Goal: Task Accomplishment & Management: Manage account settings

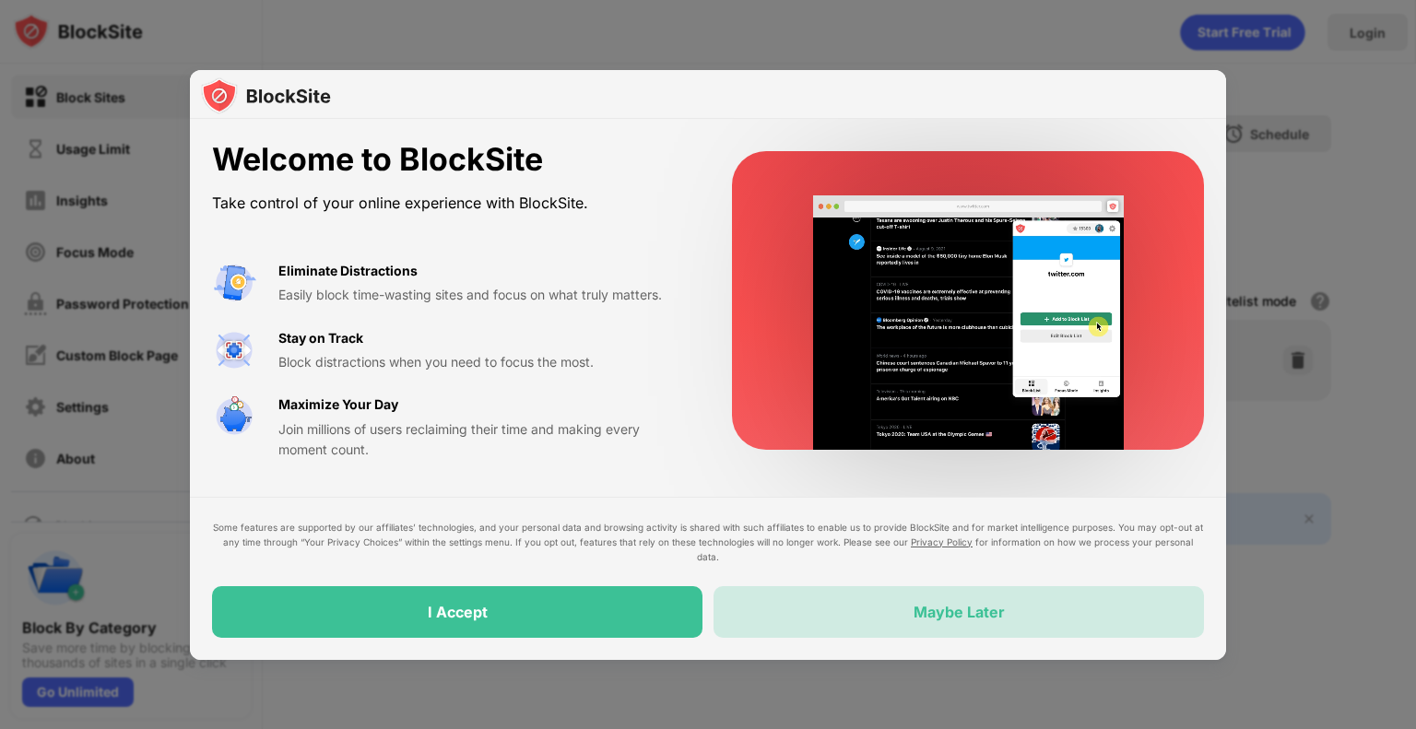
click at [954, 609] on div "Maybe Later" at bounding box center [959, 612] width 91 height 18
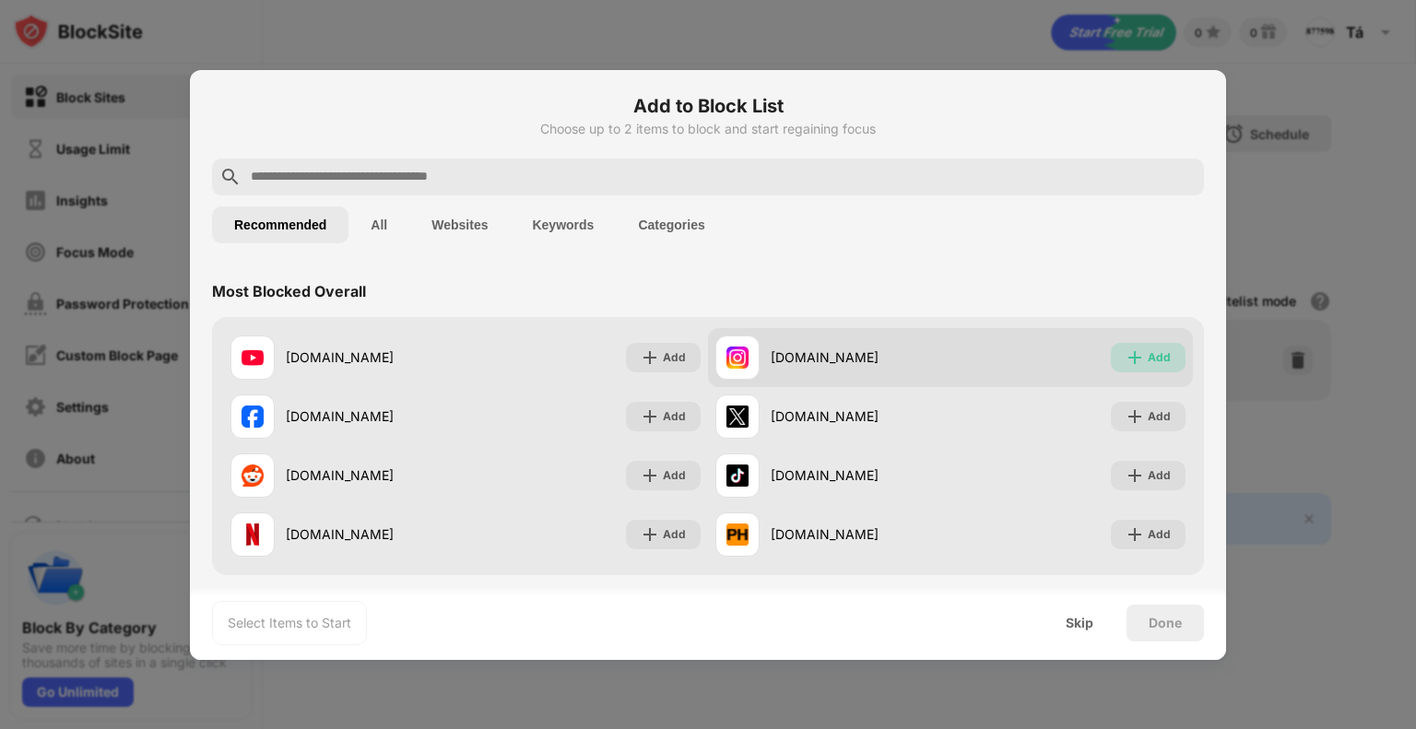
click at [954, 359] on div "Add" at bounding box center [1159, 358] width 23 height 18
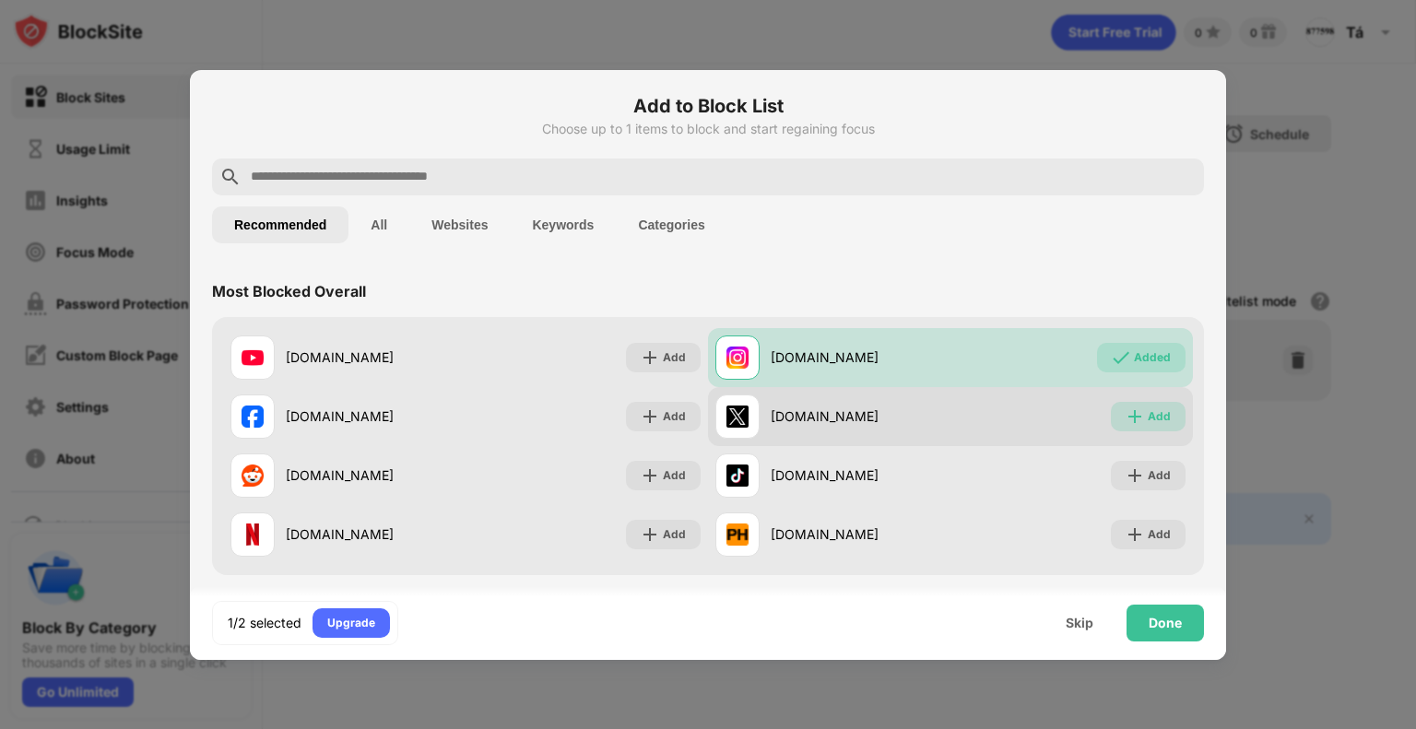
click at [954, 408] on div "Add" at bounding box center [1159, 417] width 23 height 18
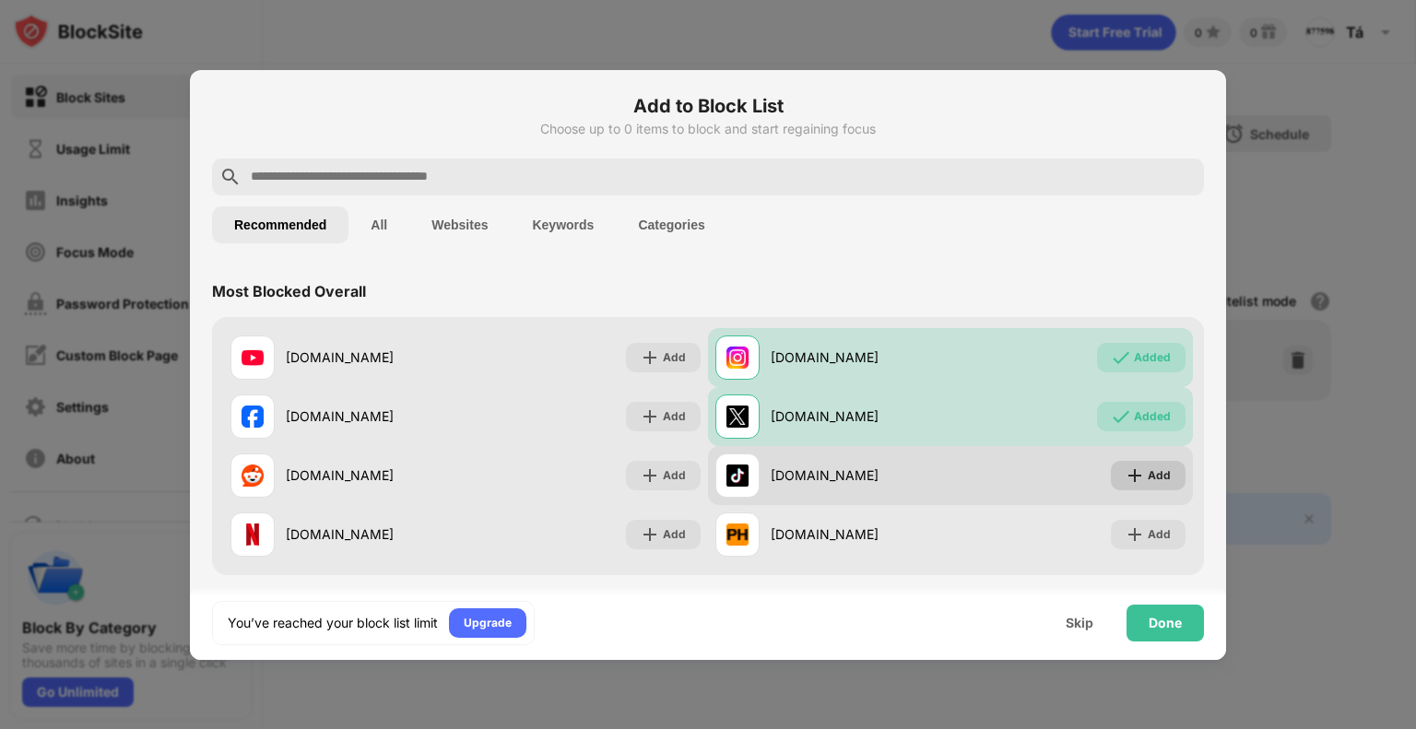
click at [954, 471] on div "Add" at bounding box center [1148, 476] width 75 height 30
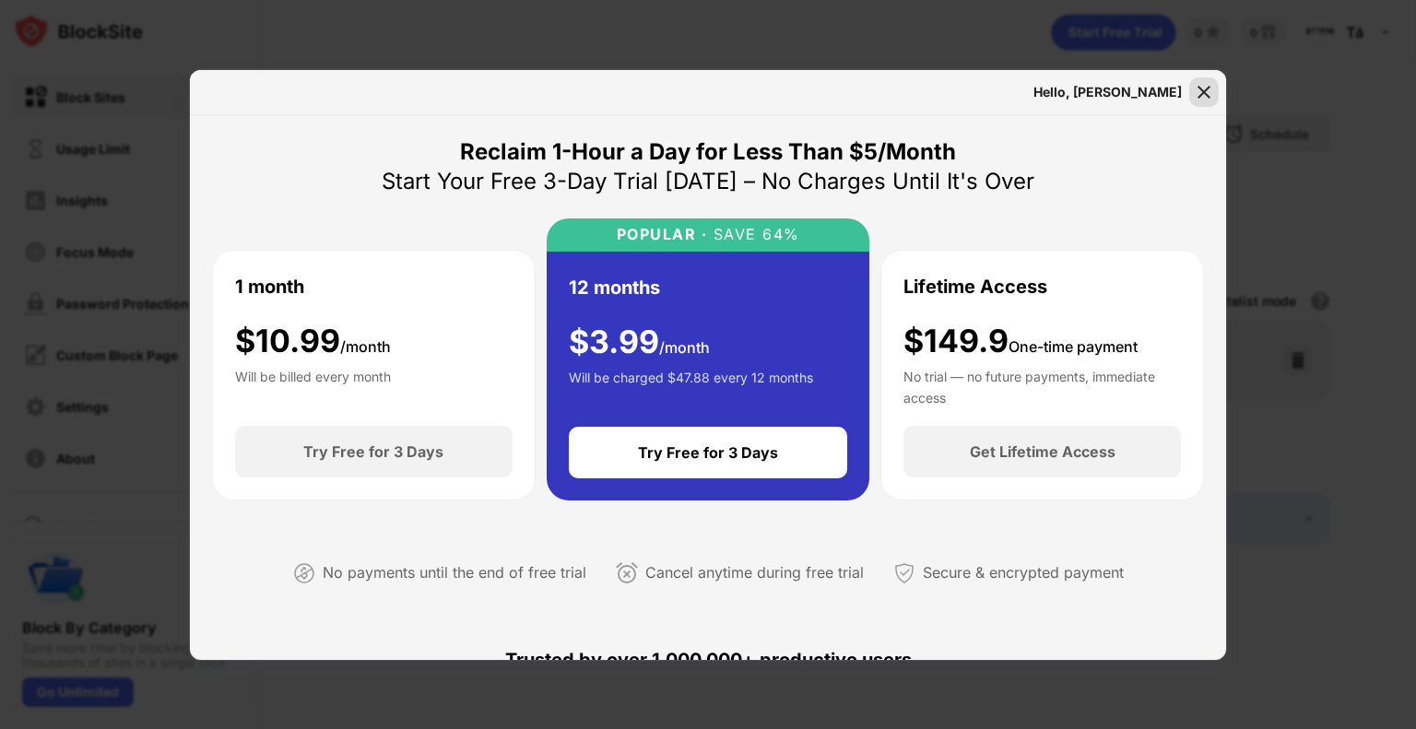
click at [954, 91] on img at bounding box center [1204, 92] width 18 height 18
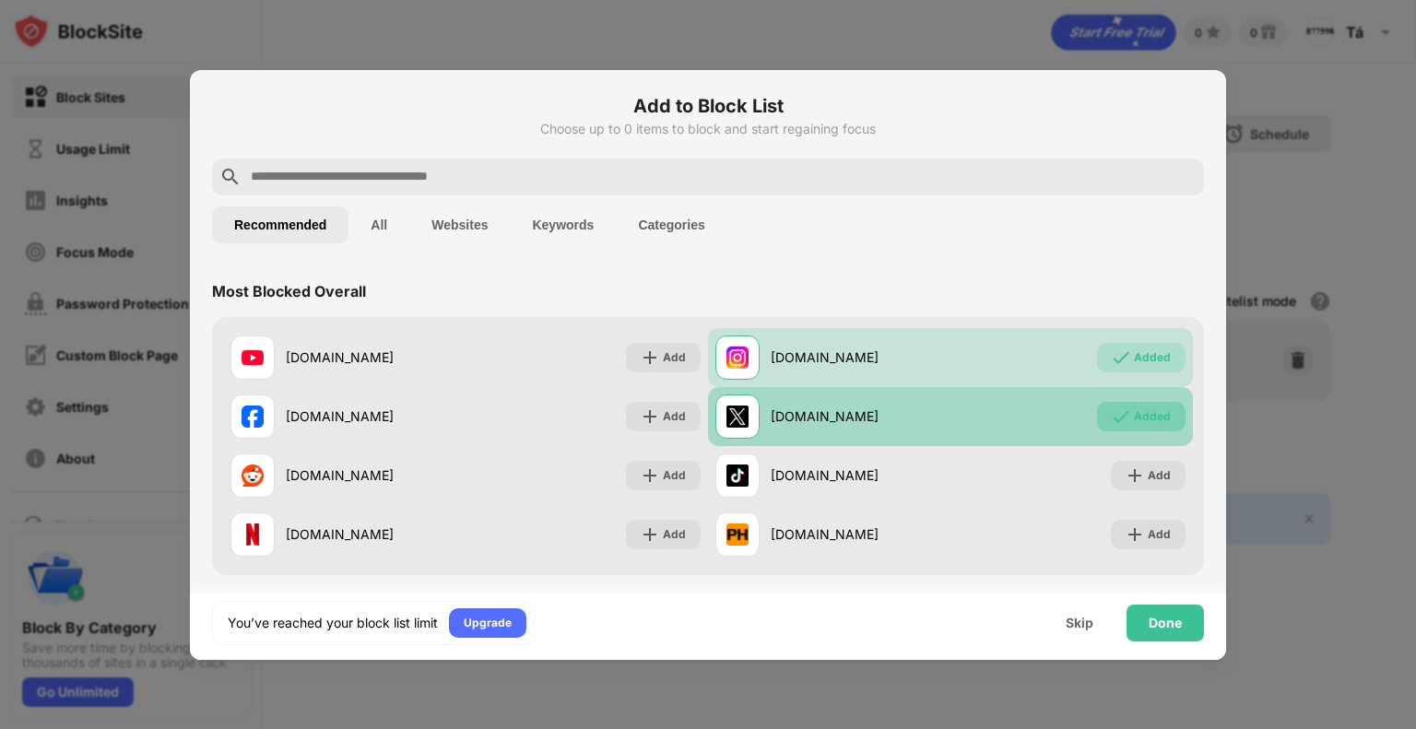
click at [954, 416] on img at bounding box center [1121, 417] width 18 height 18
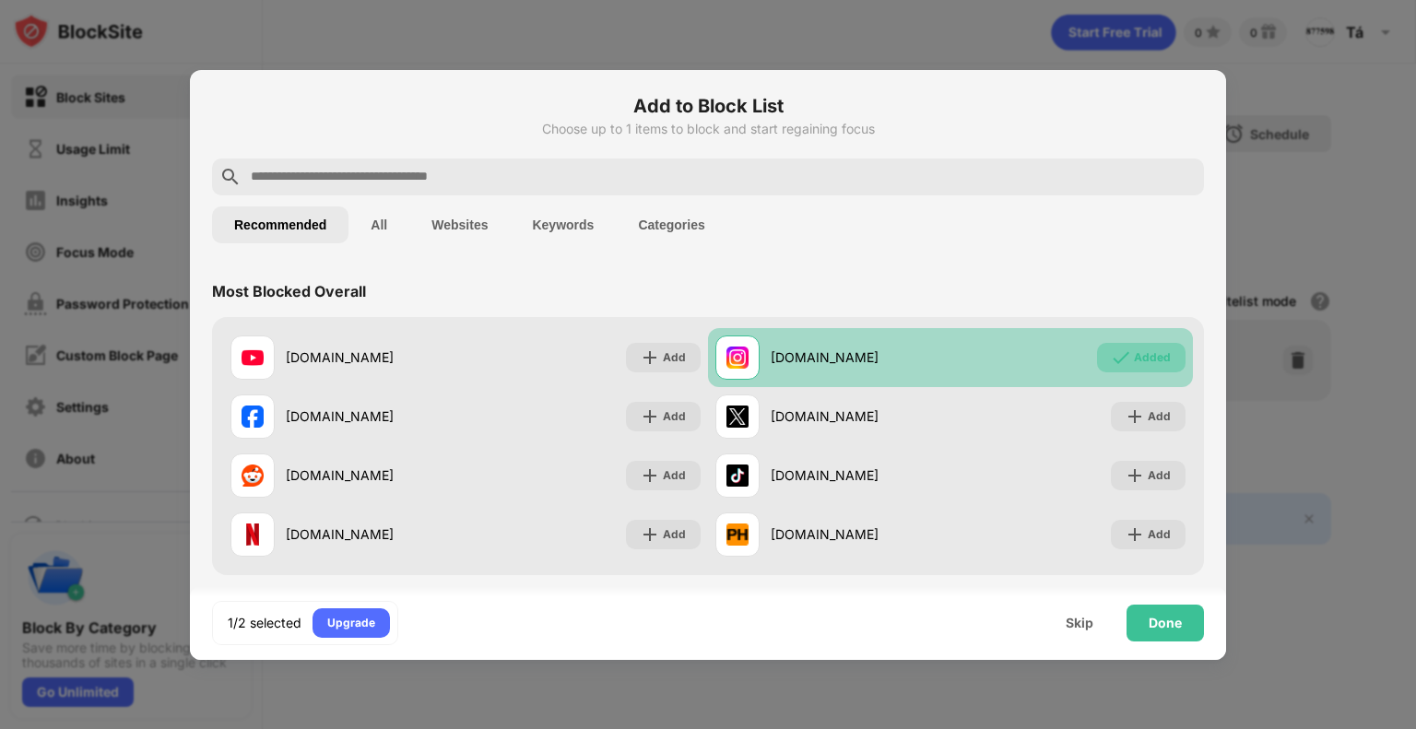
click at [954, 366] on div "Added" at bounding box center [1152, 358] width 37 height 18
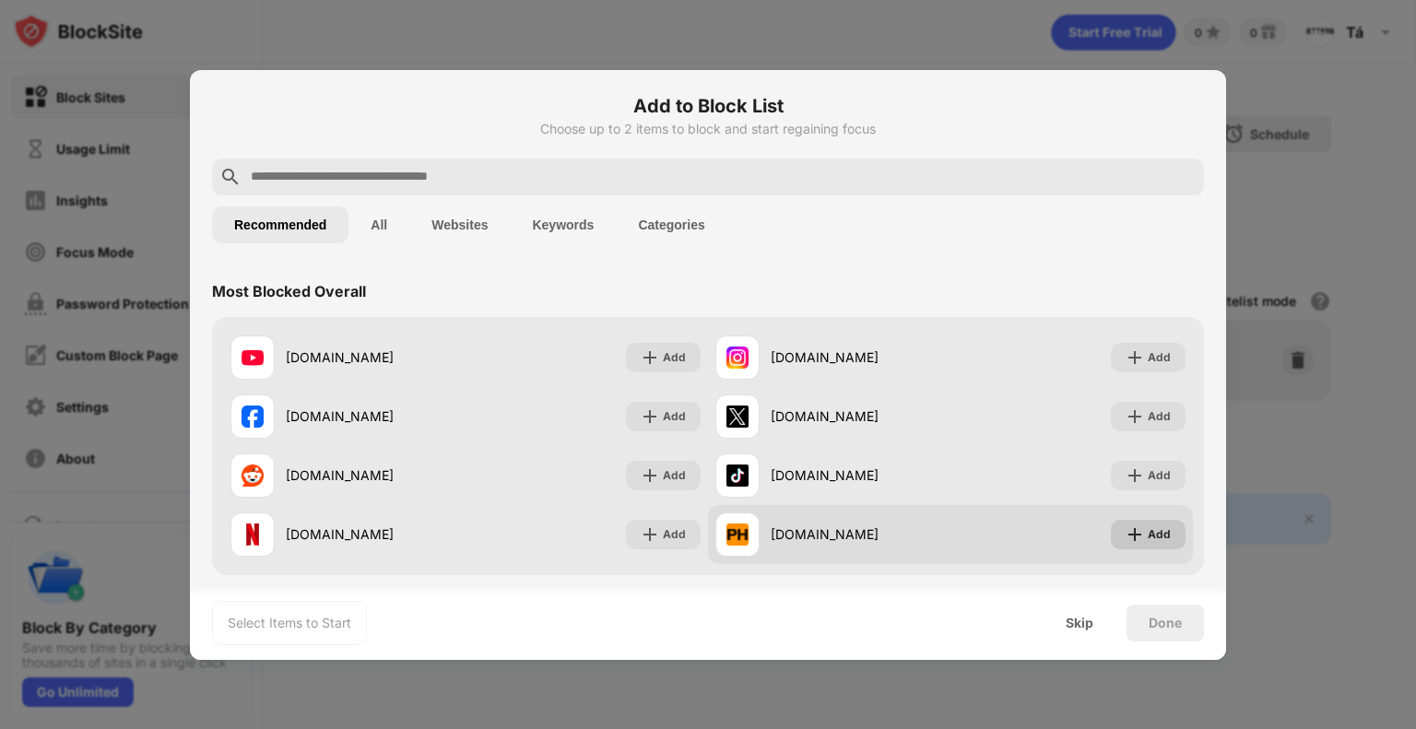
click at [954, 529] on div "Add" at bounding box center [1159, 535] width 23 height 18
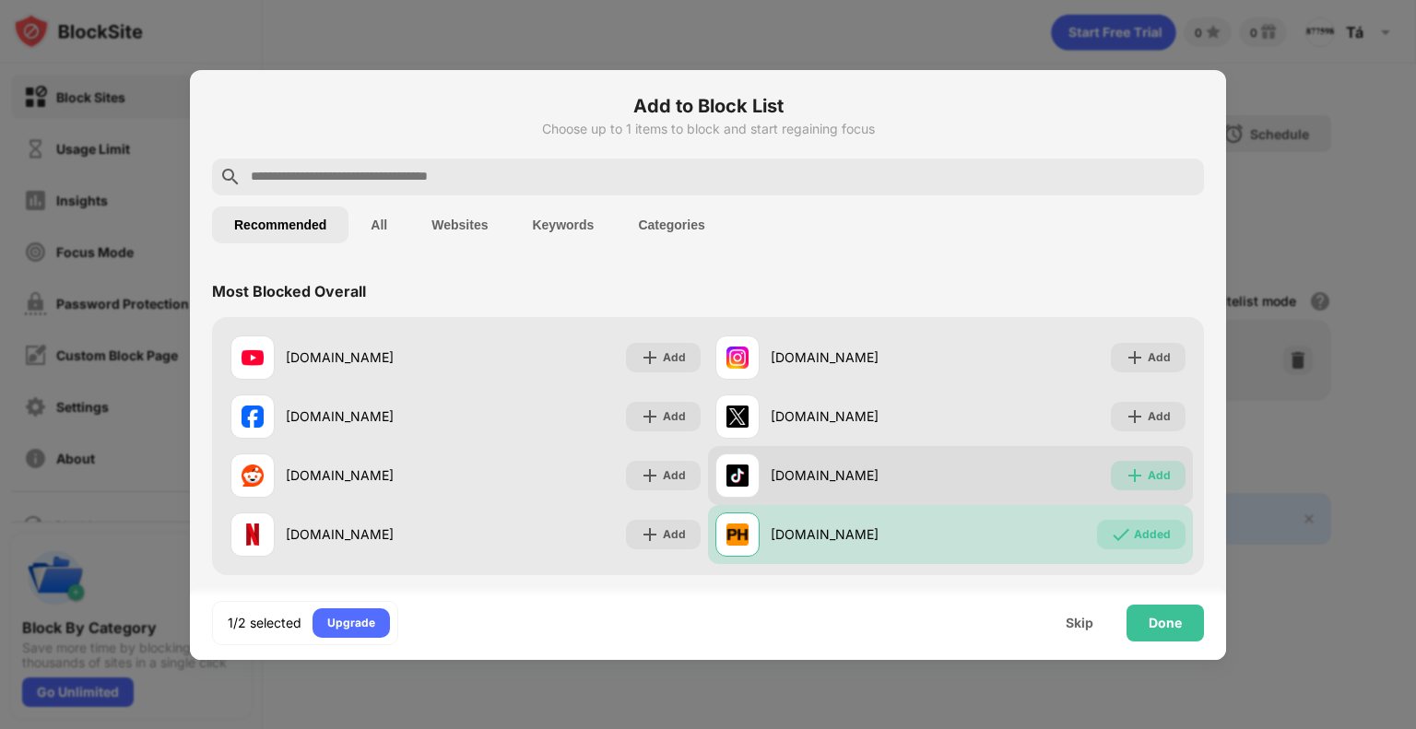
click at [954, 475] on div "Add" at bounding box center [1159, 476] width 23 height 18
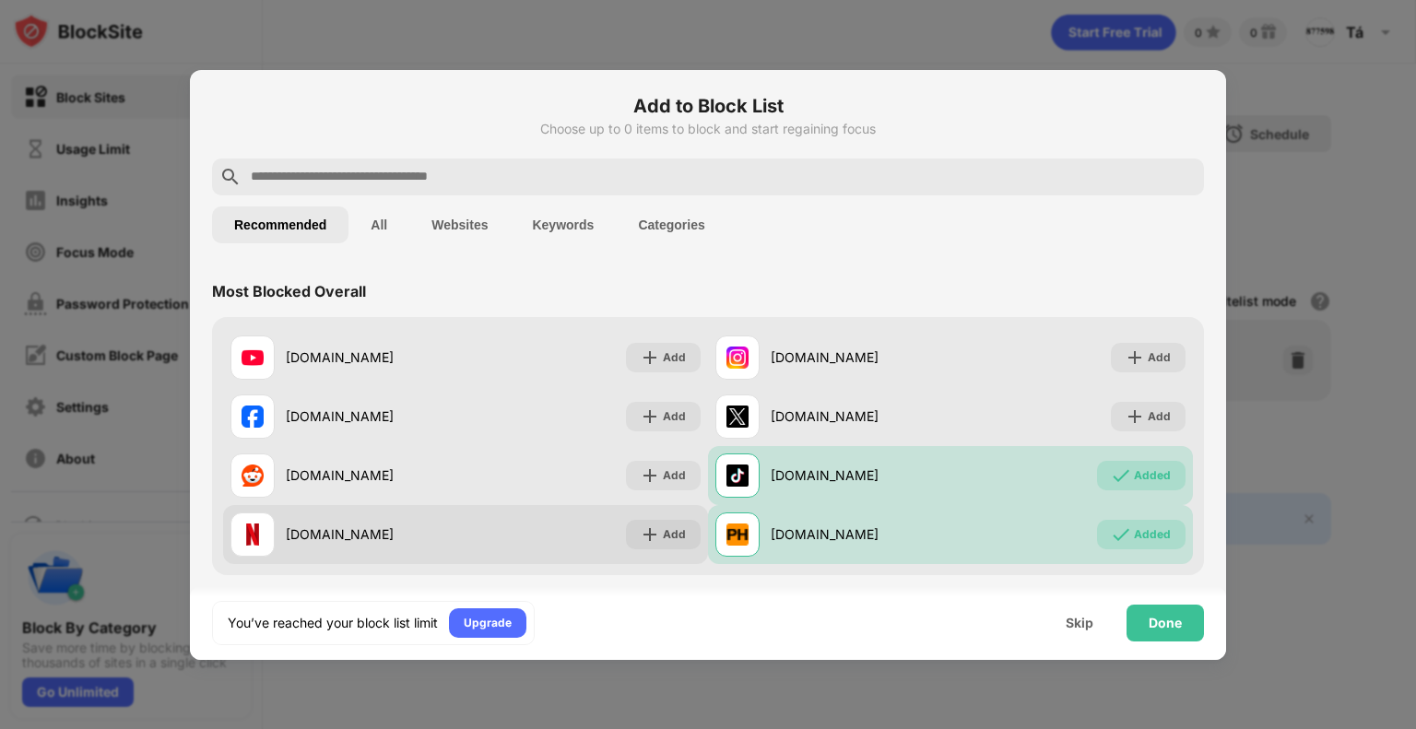
scroll to position [92, 0]
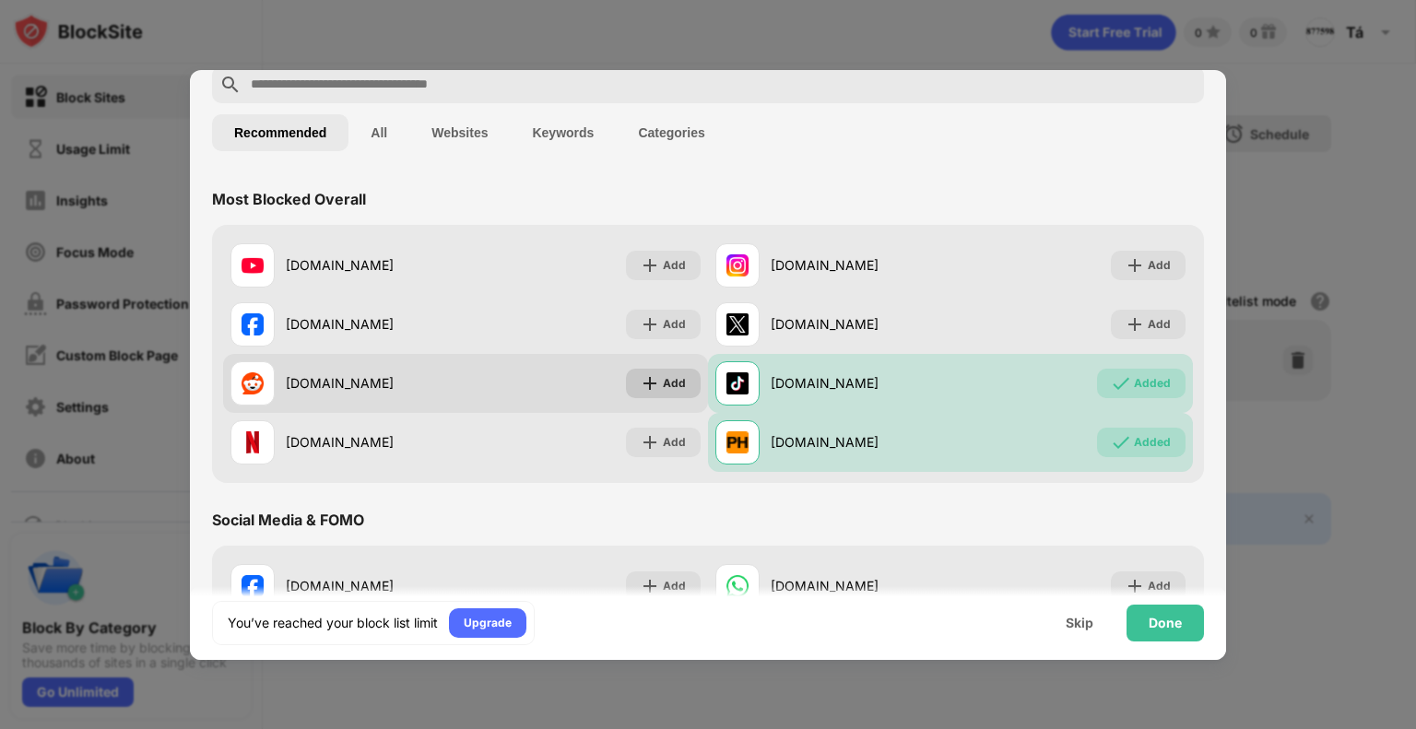
click at [663, 390] on div "Add" at bounding box center [674, 383] width 23 height 18
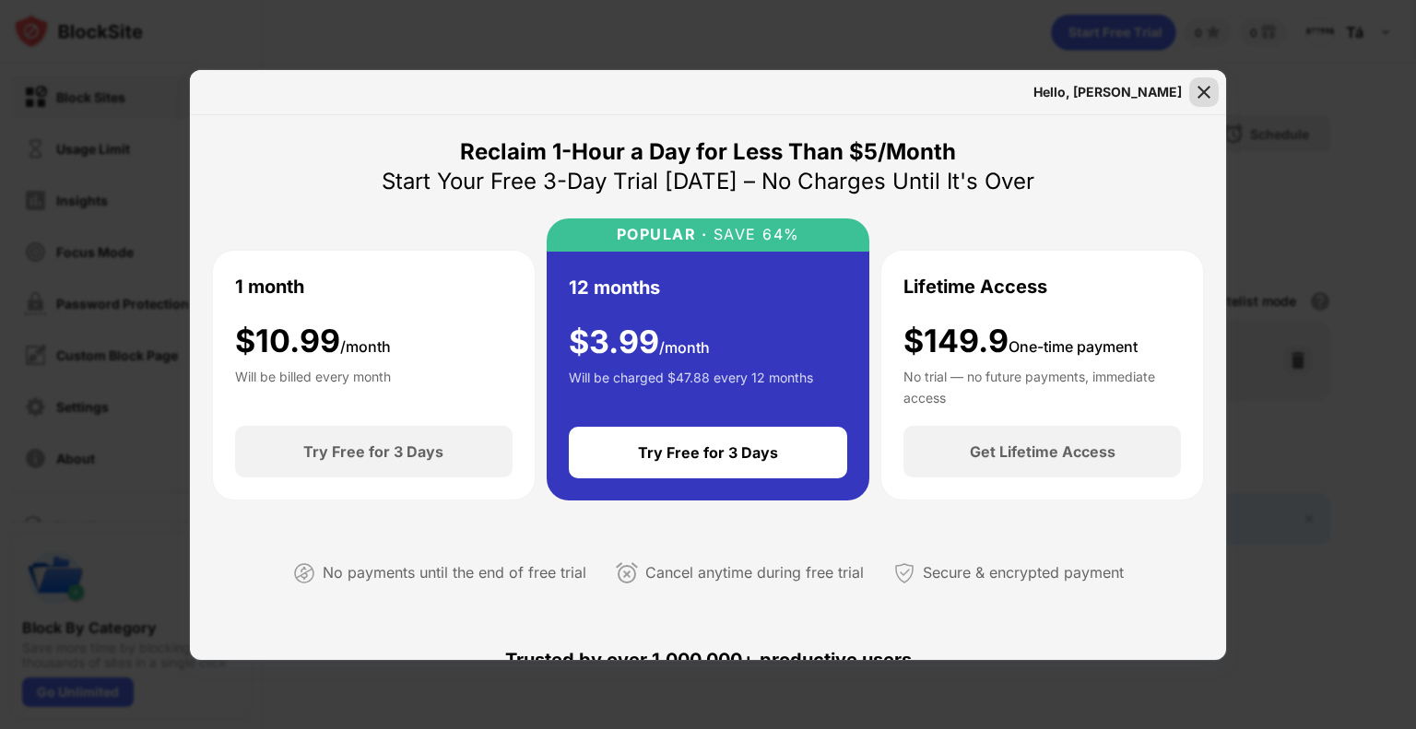
click at [954, 95] on img at bounding box center [1204, 92] width 18 height 18
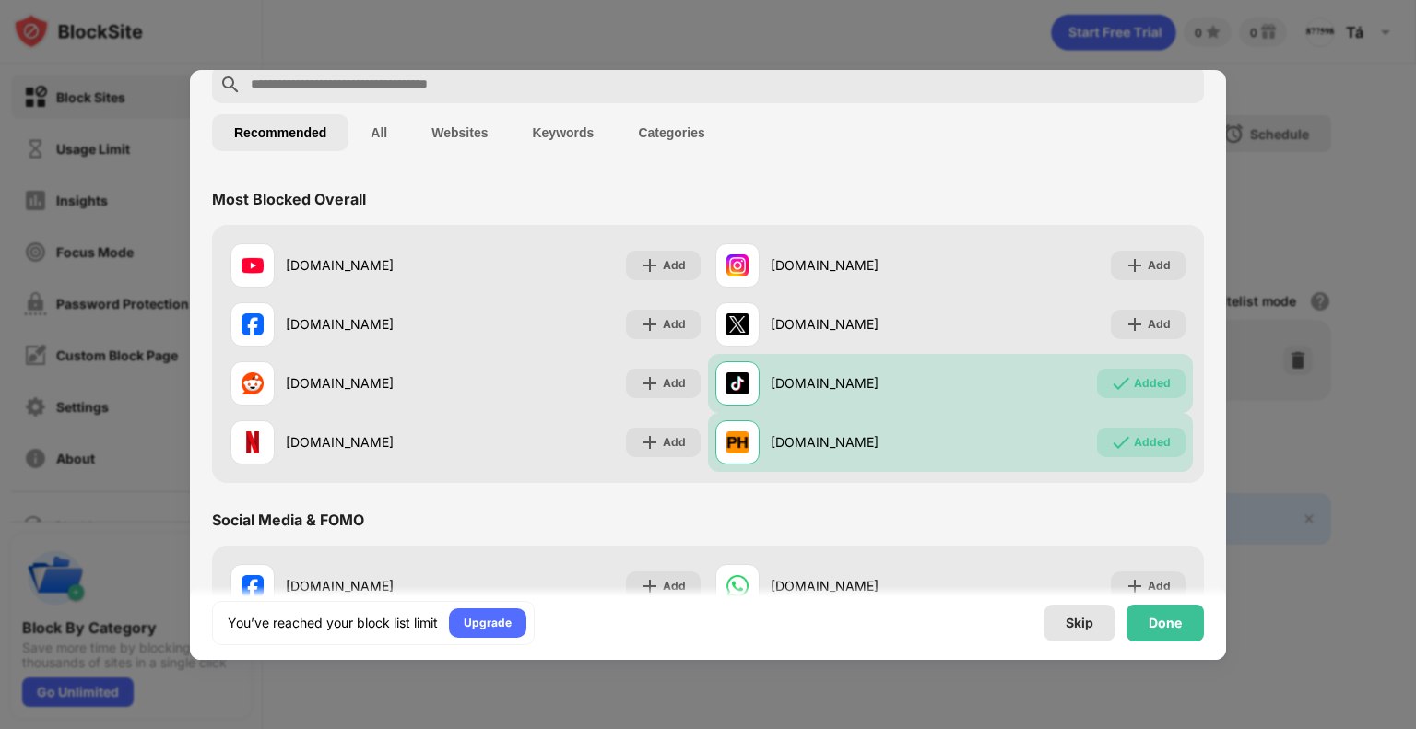
click at [954, 616] on div "Skip" at bounding box center [1080, 623] width 28 height 15
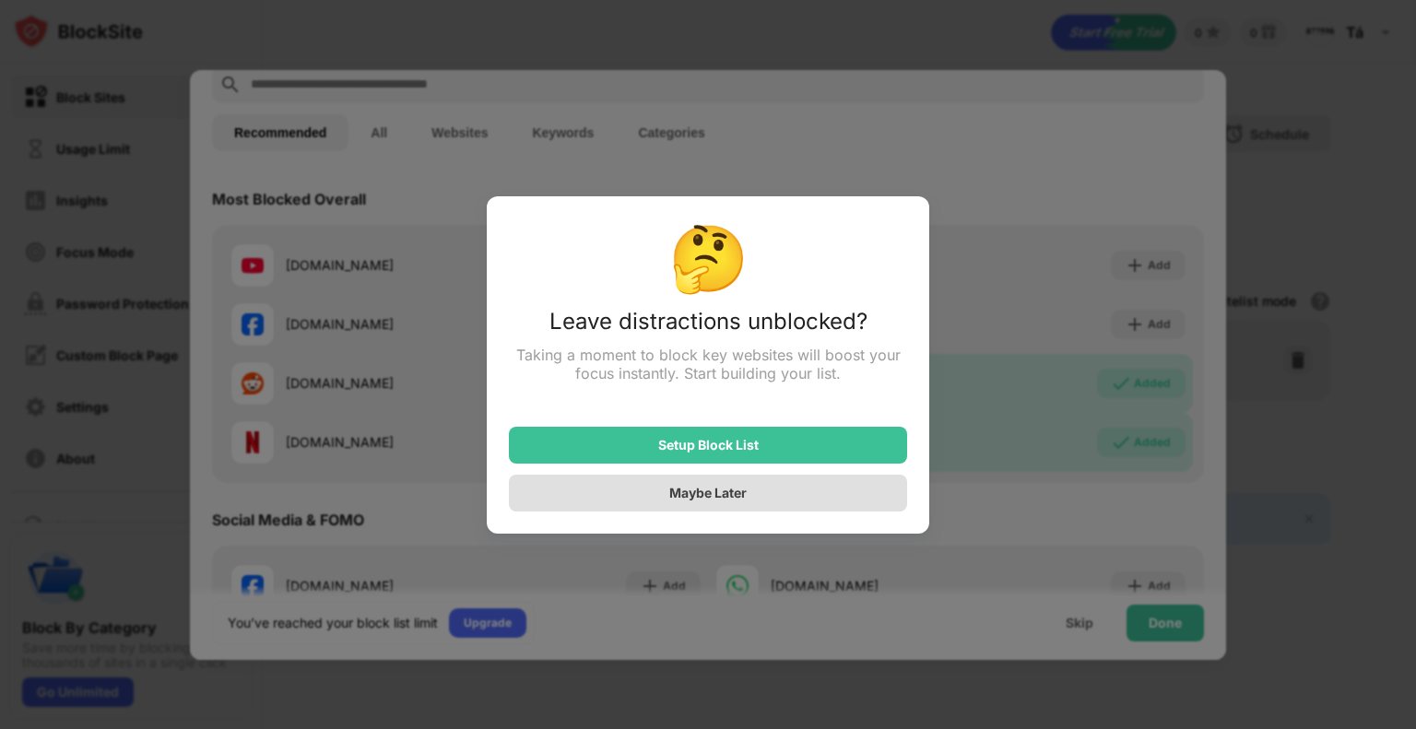
click at [710, 490] on div "Maybe Later" at bounding box center [707, 493] width 77 height 16
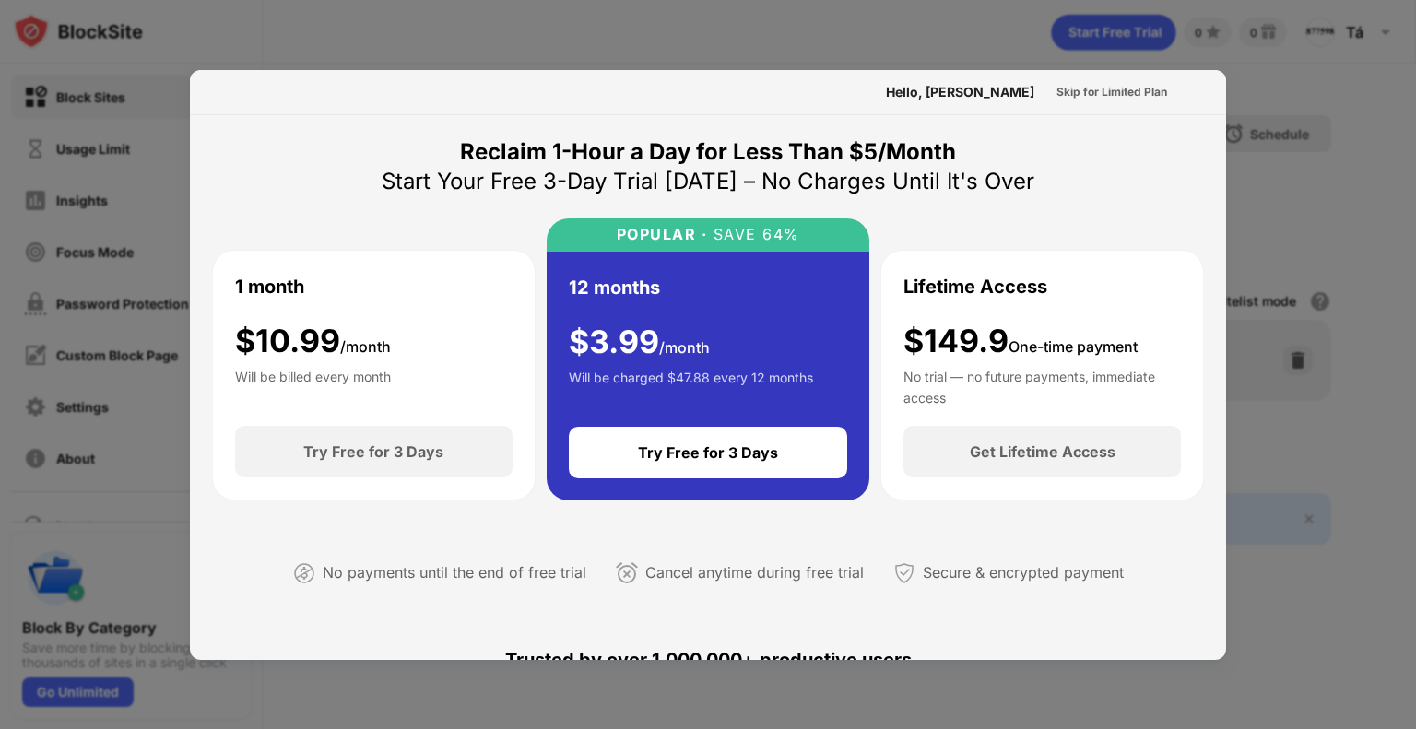
click at [954, 698] on div at bounding box center [708, 364] width 1416 height 729
click at [954, 92] on div "Skip for Limited Plan" at bounding box center [1112, 92] width 111 height 18
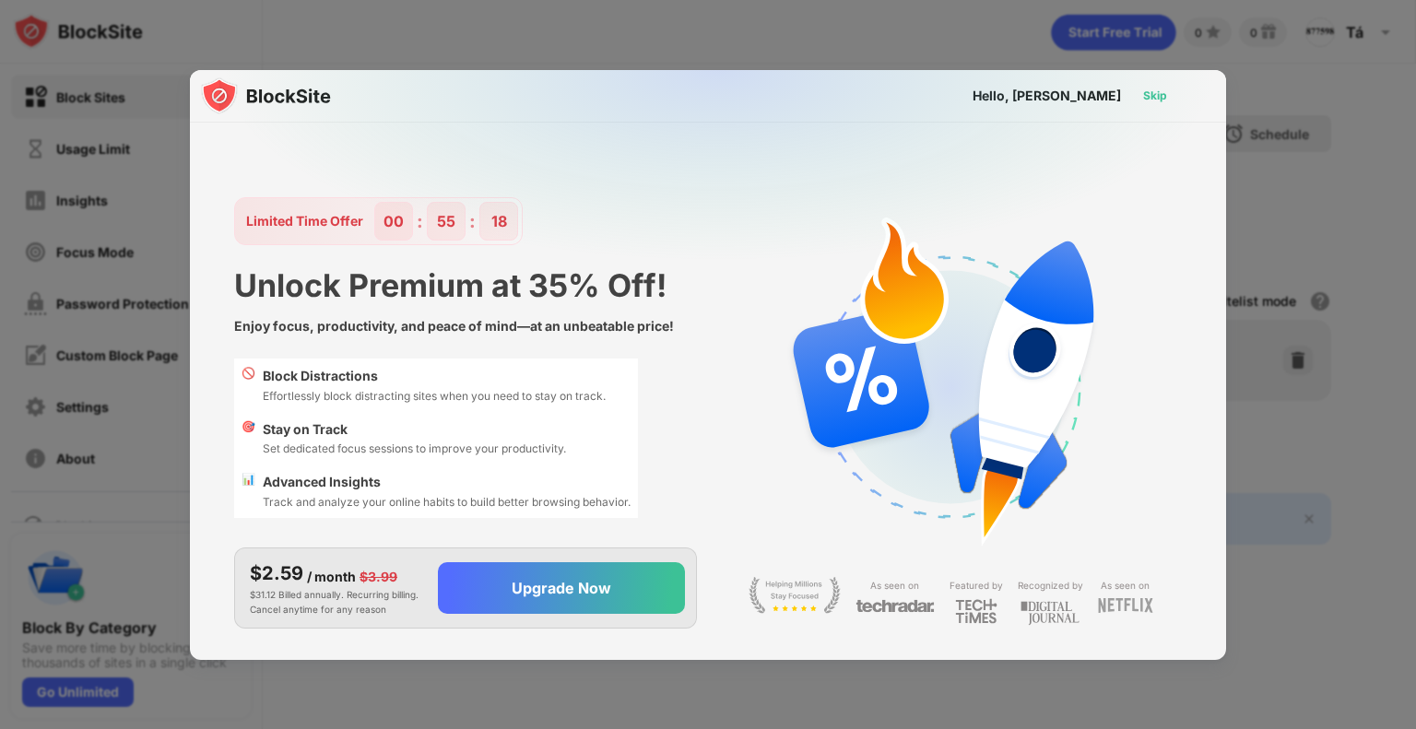
click at [954, 93] on div "Skip" at bounding box center [1155, 96] width 24 height 18
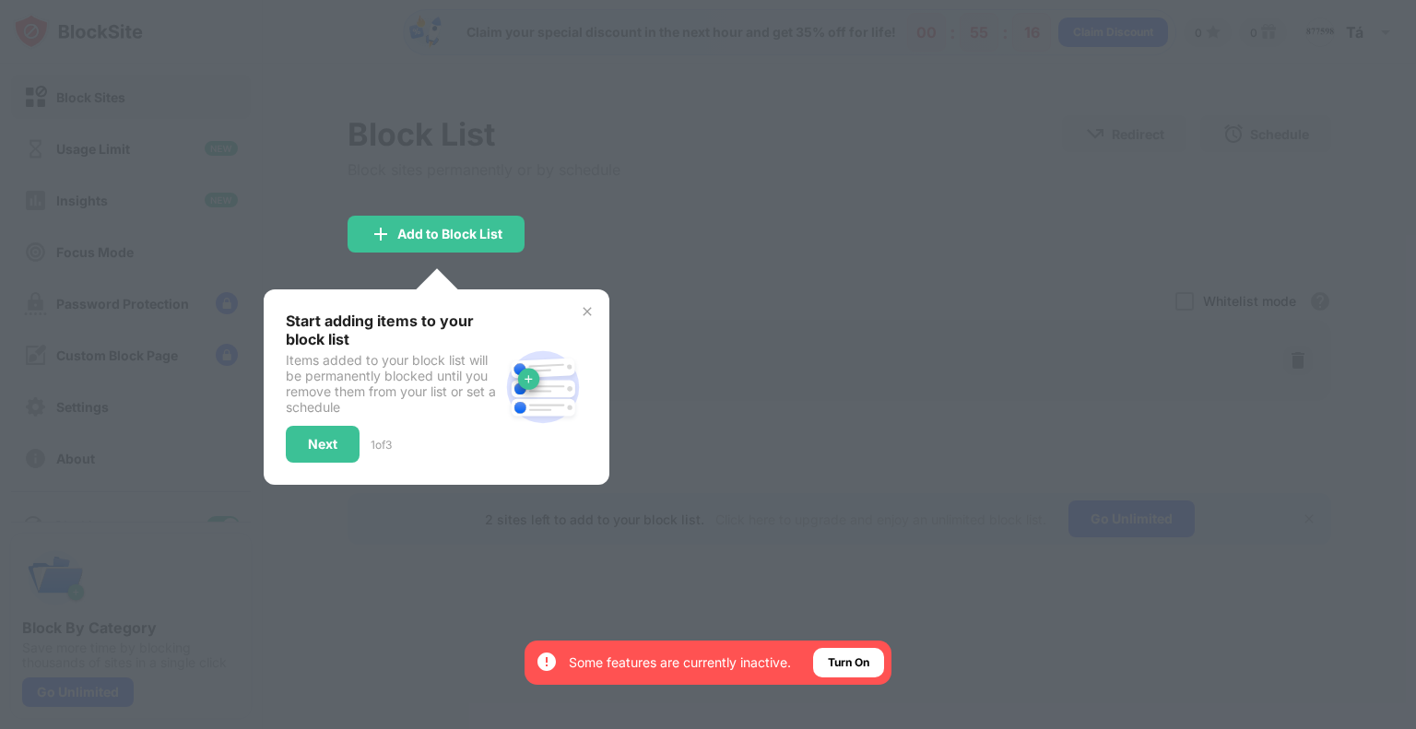
click at [588, 313] on img at bounding box center [587, 311] width 15 height 15
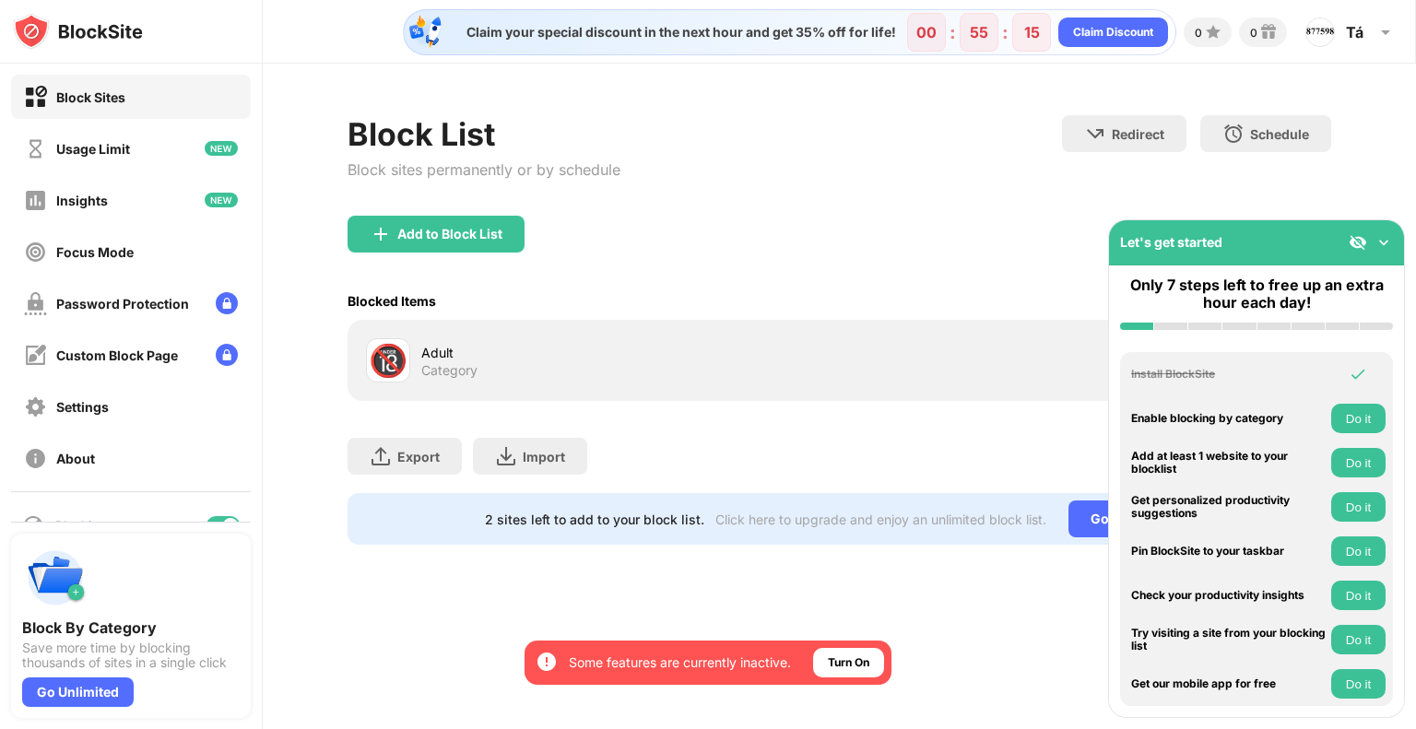
click at [835, 235] on div "Add to Block List" at bounding box center [840, 249] width 984 height 66
click at [847, 258] on div "Add to Block List" at bounding box center [840, 249] width 984 height 66
click at [943, 637] on div "Claim your special discount in the next hour and get 35% off for life! 00 : 55 …" at bounding box center [840, 364] width 1154 height 729
